Goal: Find specific page/section: Find specific page/section

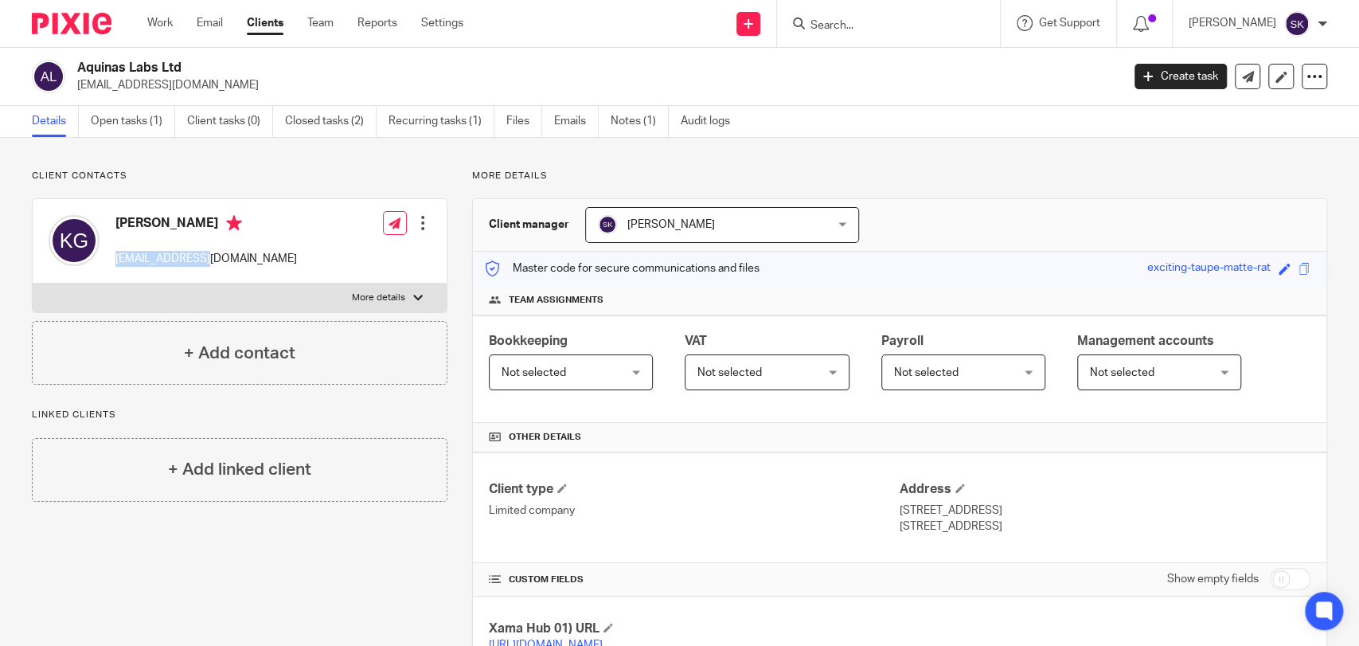
drag, startPoint x: 108, startPoint y: 250, endPoint x: 225, endPoint y: 254, distance: 116.3
click at [225, 254] on div "Kevin Glasgow kag52@cam.ac.uk" at bounding box center [173, 241] width 248 height 68
copy p "kag52@cam.ac.uk"
click at [892, 28] on input "Search" at bounding box center [880, 26] width 143 height 14
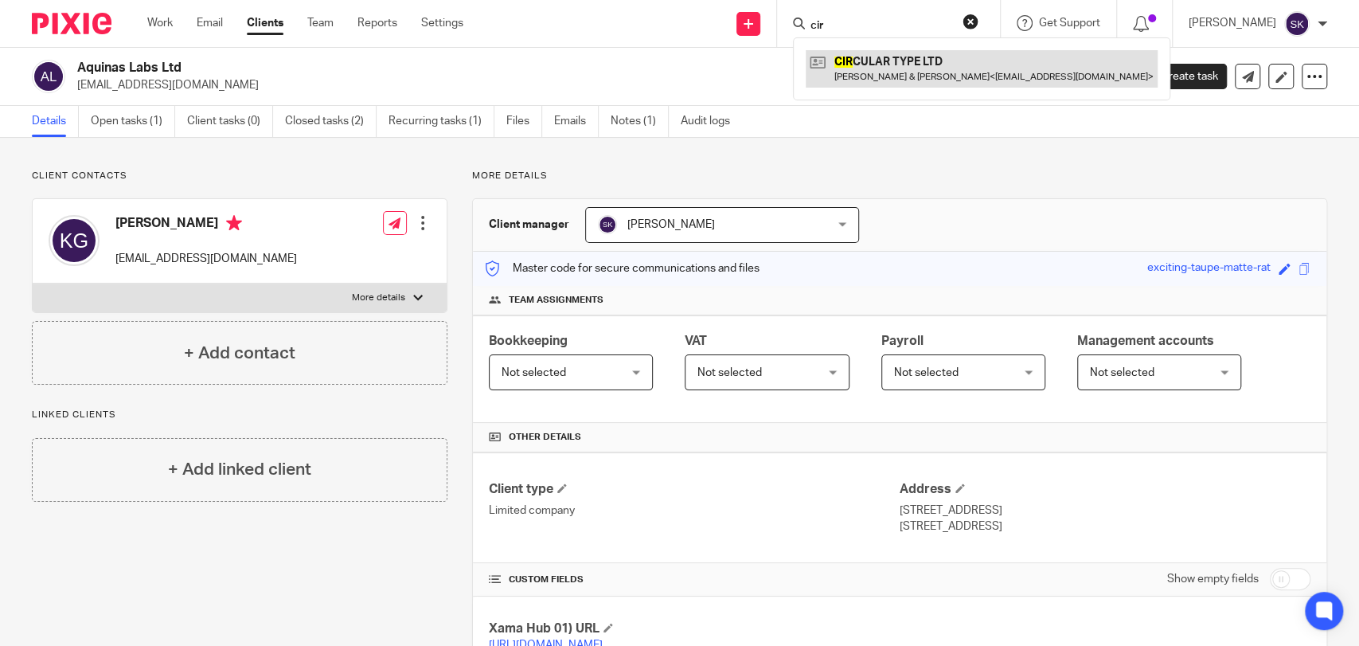
type input "cir"
click at [906, 51] on link at bounding box center [982, 68] width 352 height 37
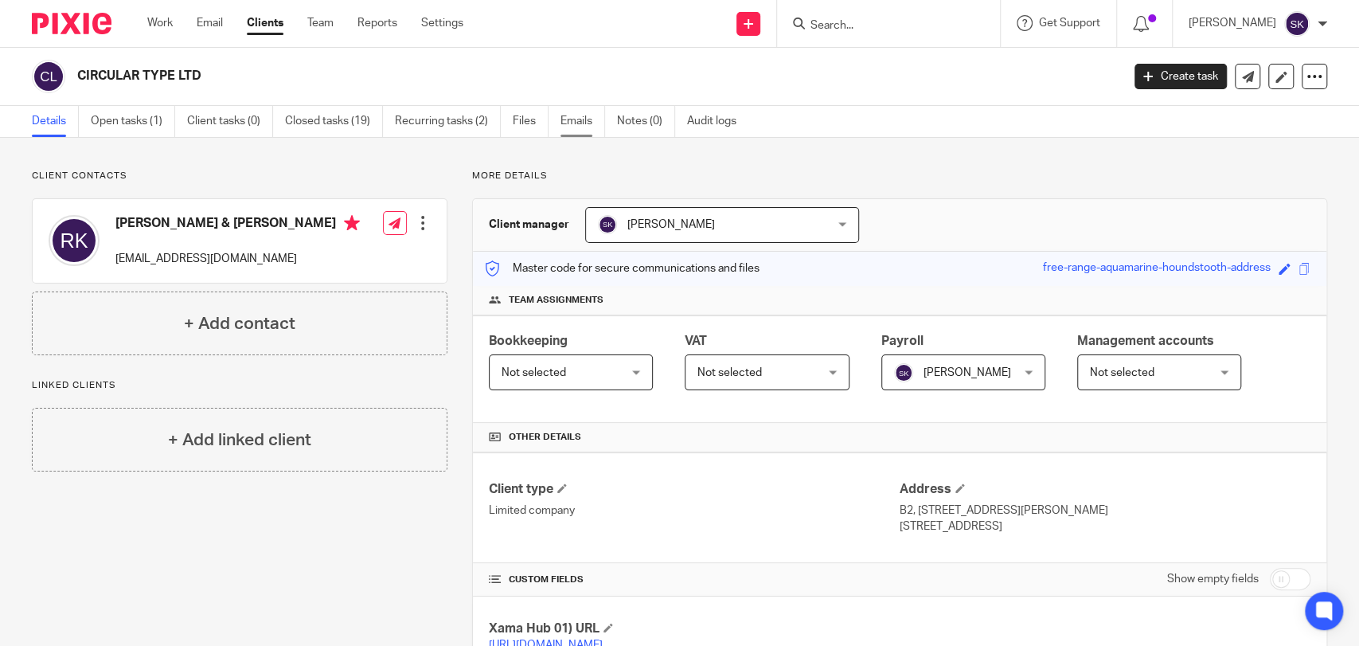
click at [586, 130] on link "Emails" at bounding box center [583, 121] width 45 height 31
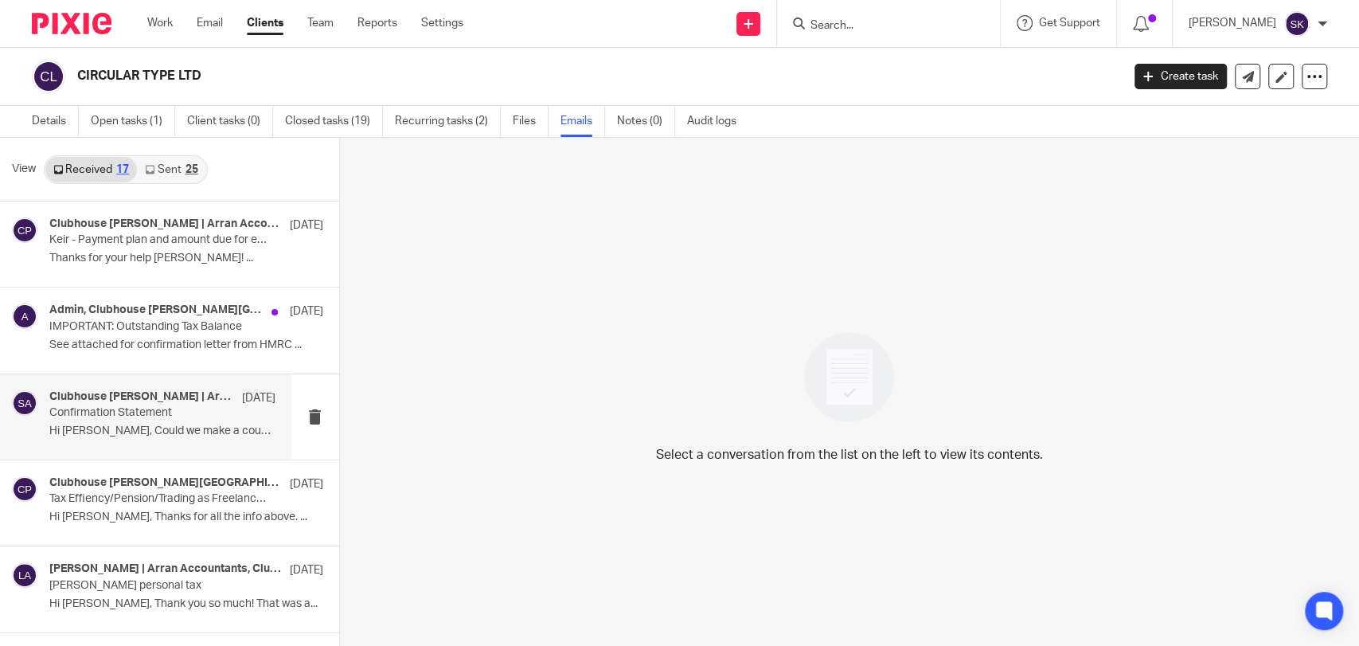
click at [166, 406] on p "Confirmation Statement" at bounding box center [139, 413] width 181 height 14
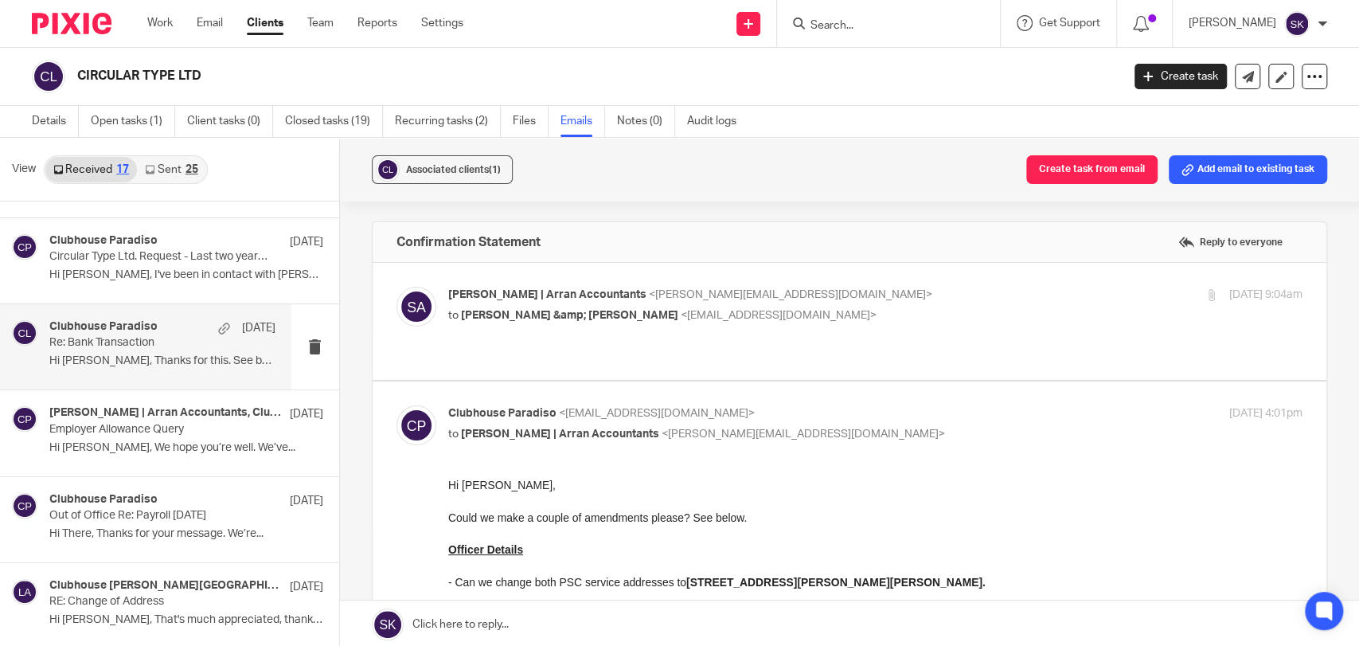
scroll to position [530, 0]
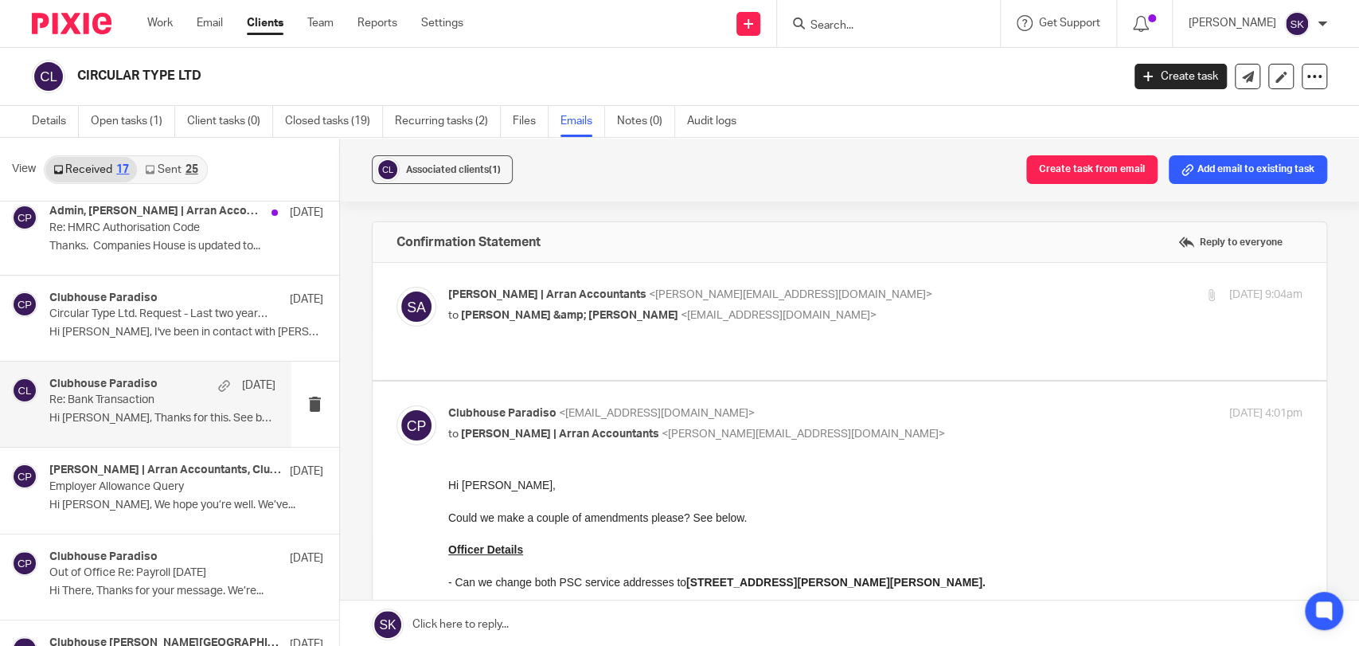
click at [197, 422] on p "Hi Sarah, Thanks for this. See below with a..." at bounding box center [162, 419] width 226 height 14
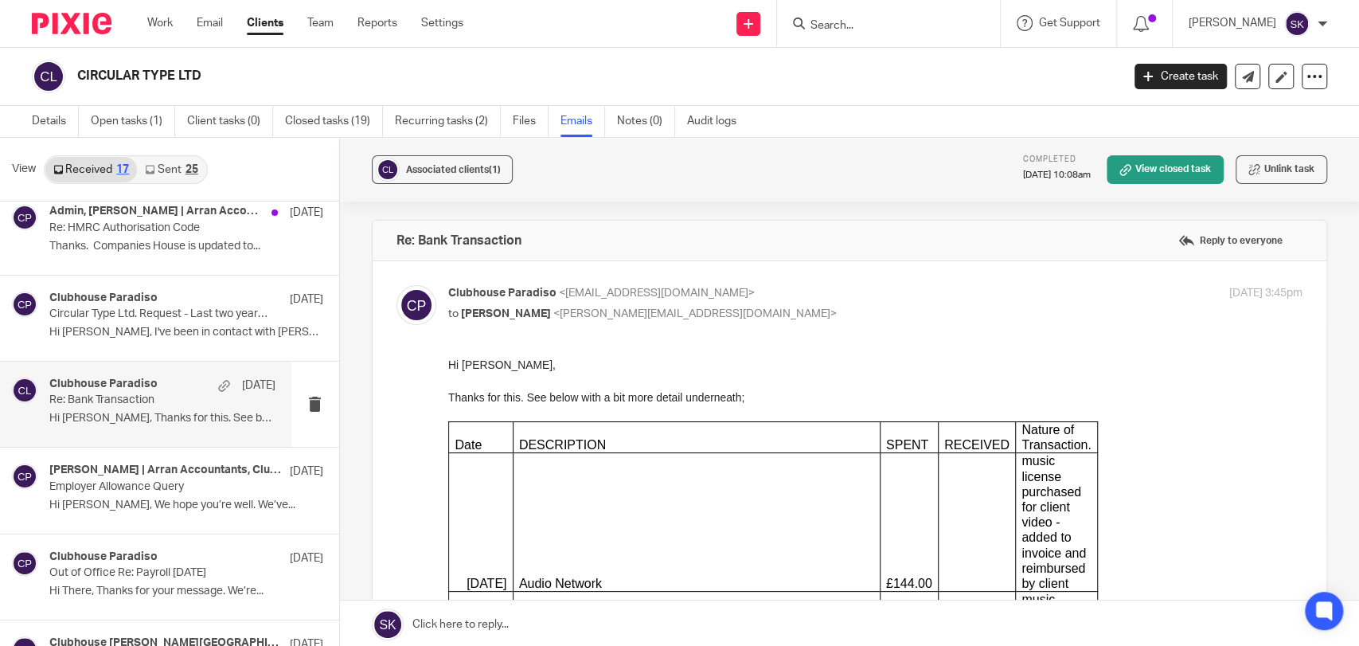
scroll to position [0, 0]
click at [847, 28] on input "Search" at bounding box center [880, 26] width 143 height 14
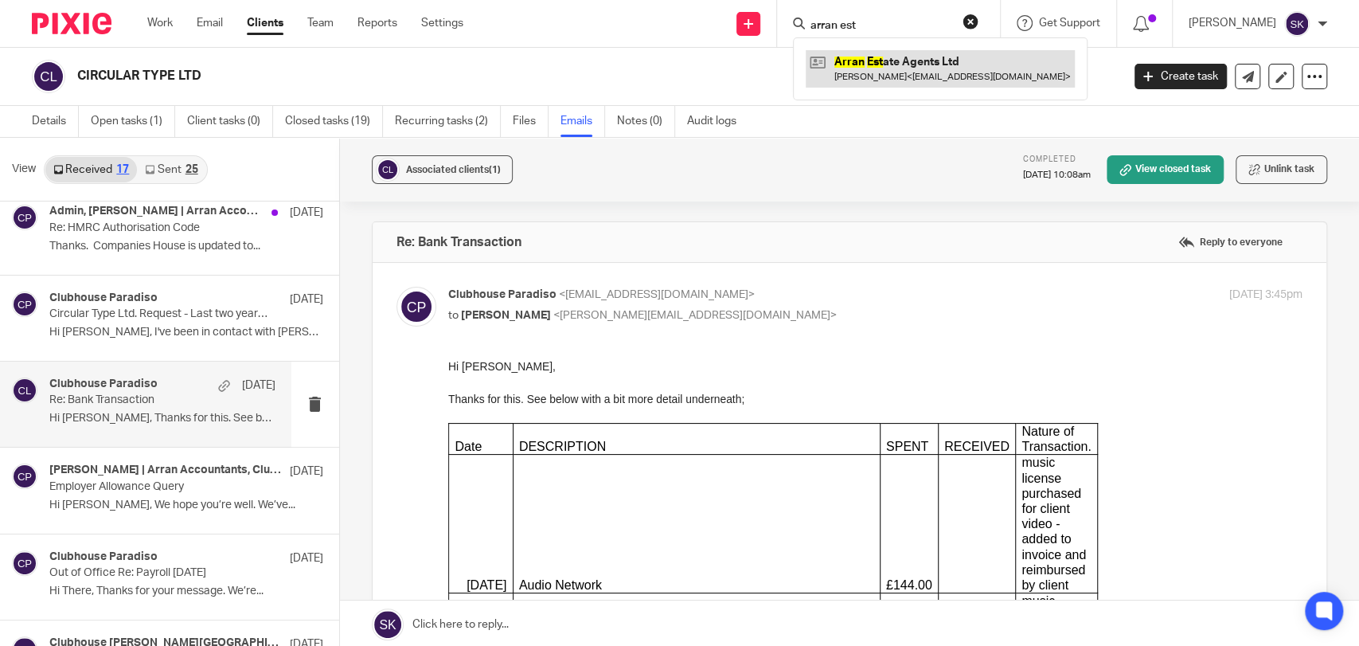
type input "arran est"
click at [977, 53] on link at bounding box center [940, 68] width 269 height 37
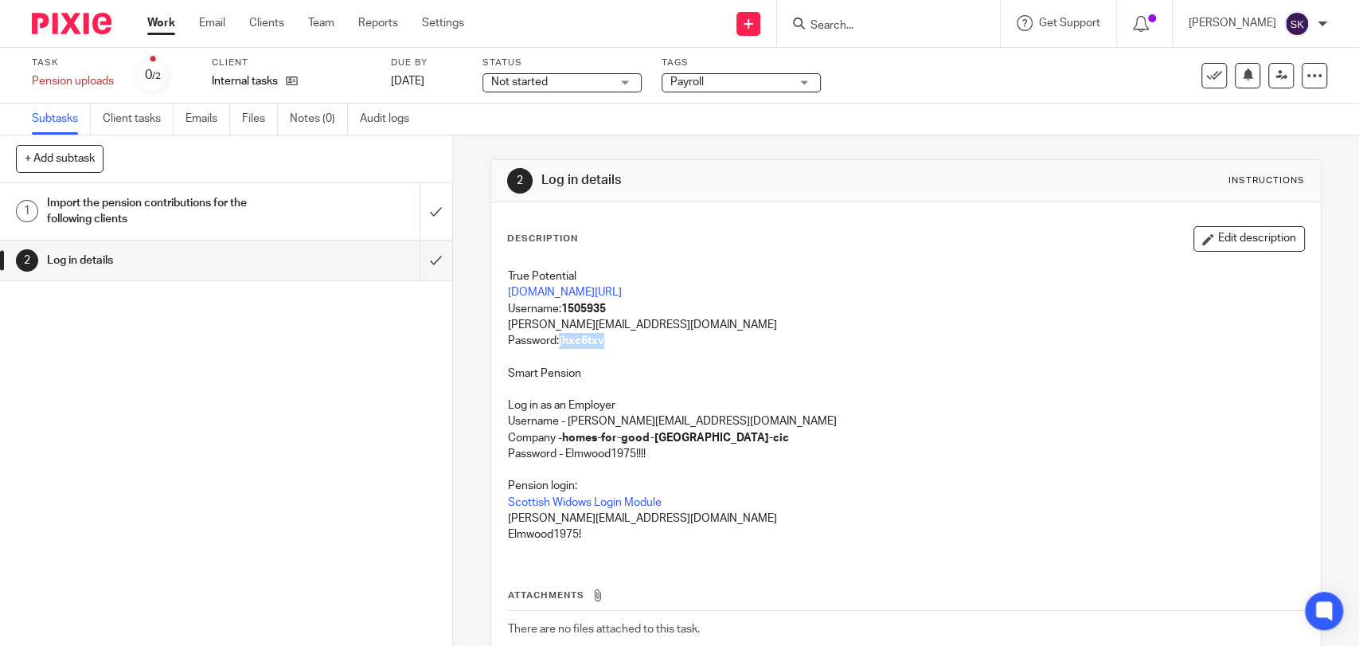
click at [258, 202] on h1 "Import the pension contributions for the following clients" at bounding box center [166, 211] width 238 height 41
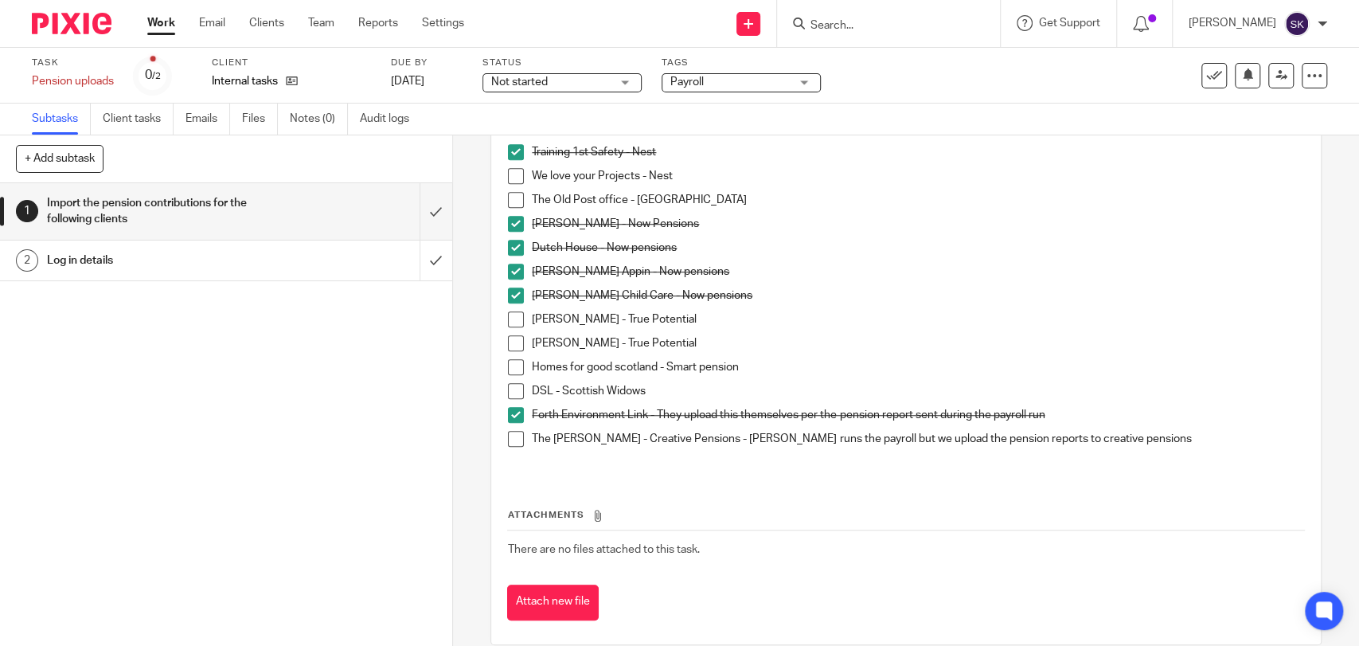
scroll to position [776, 0]
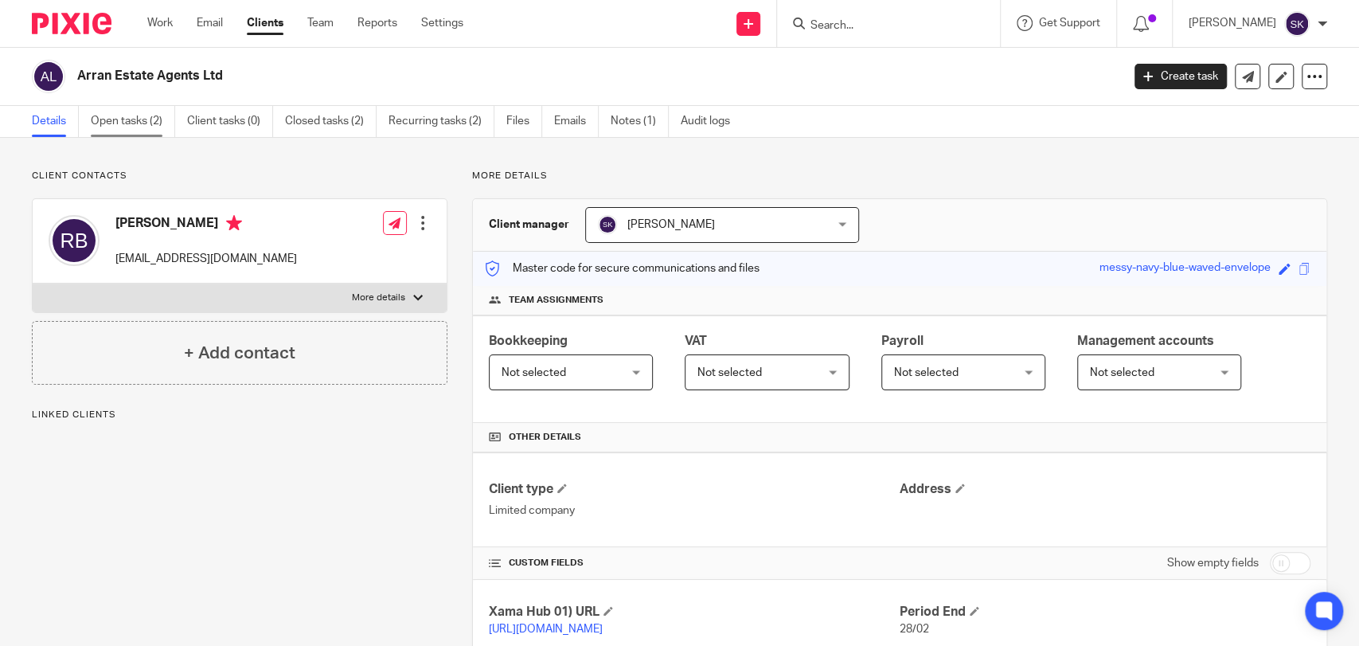
click at [147, 106] on link "Open tasks (2)" at bounding box center [133, 121] width 84 height 31
